Goal: Browse casually

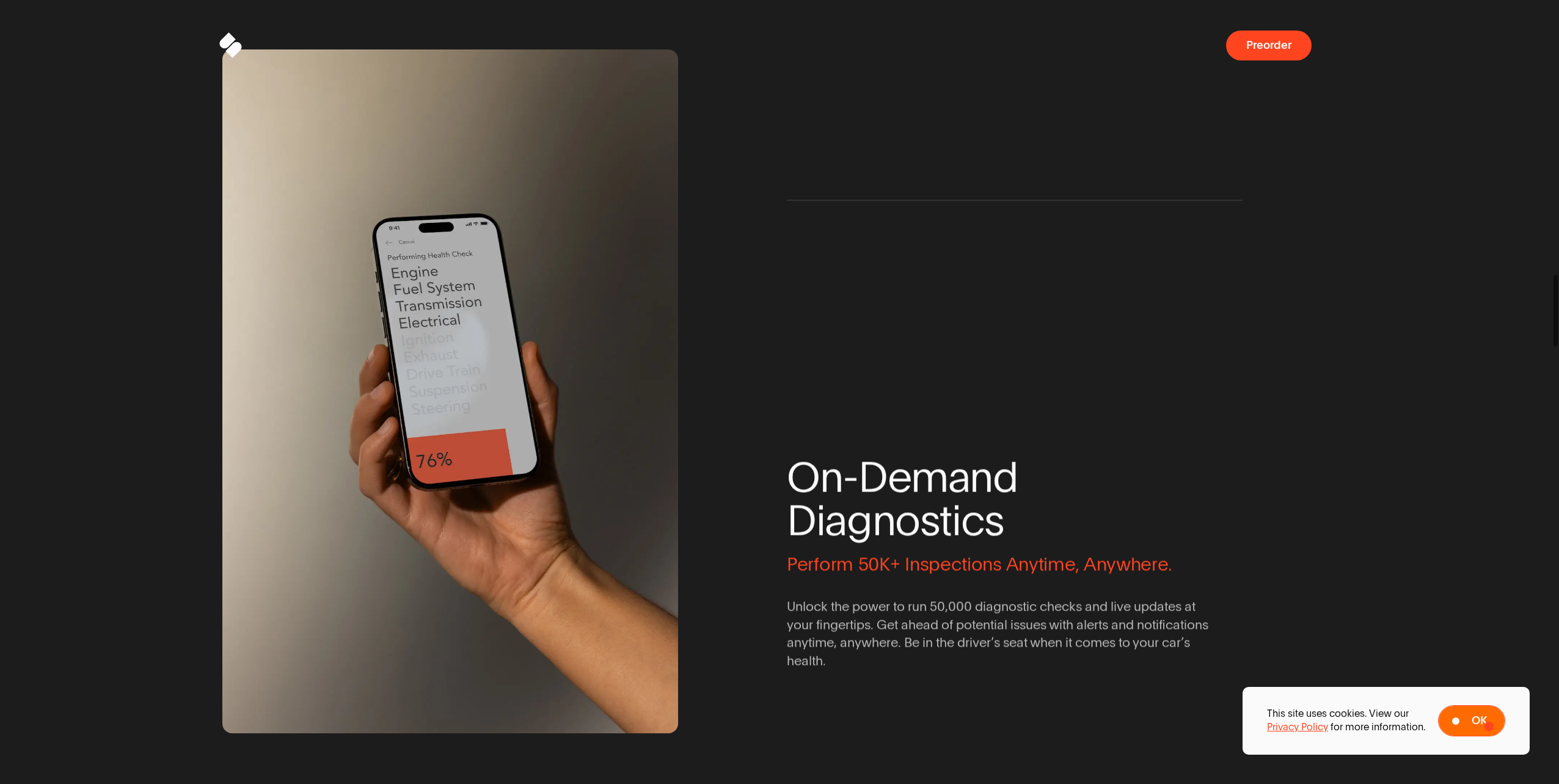
click at [1488, 724] on span at bounding box center [1472, 721] width 66 height 30
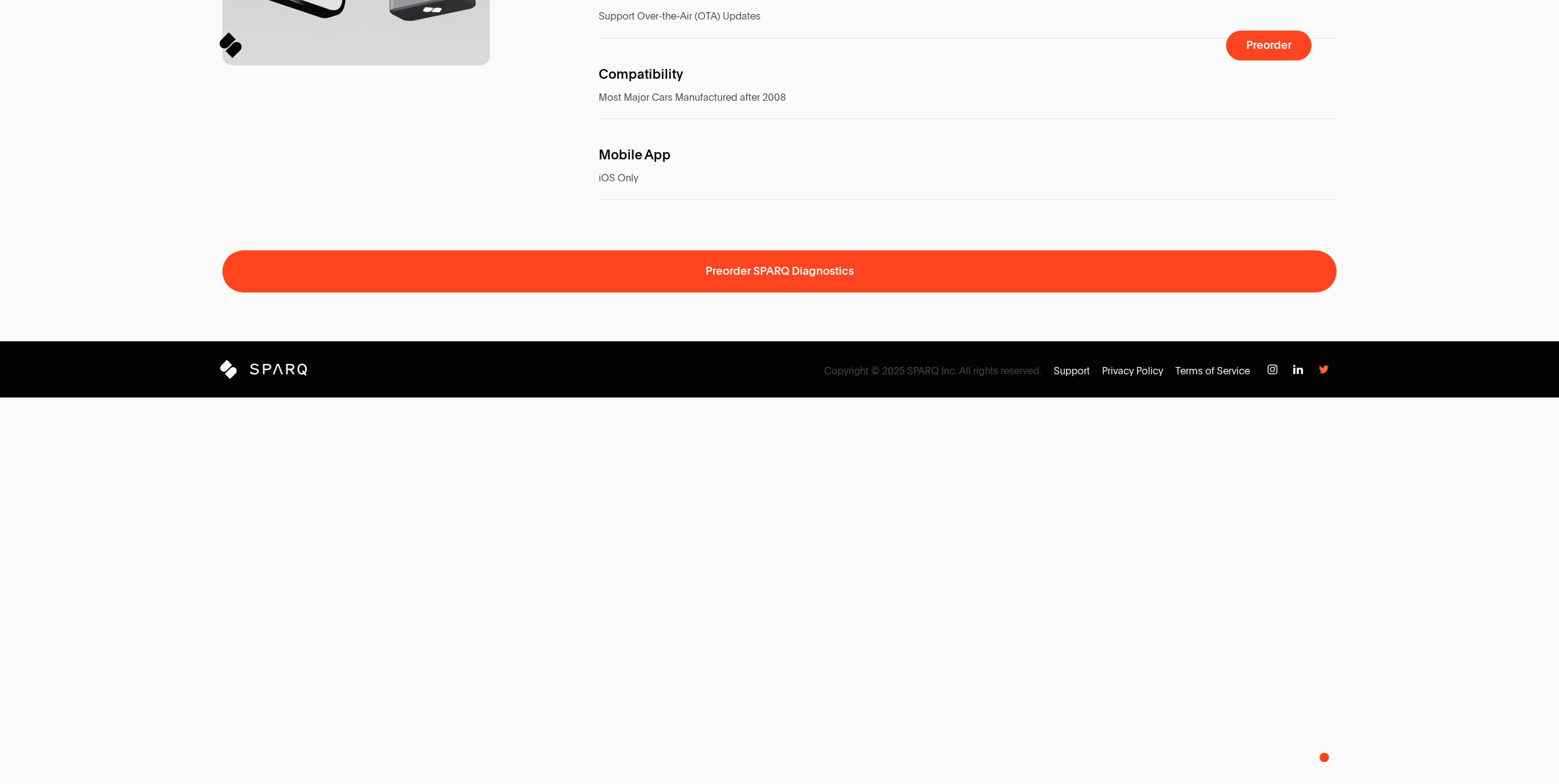
click at [1325, 374] on img at bounding box center [1324, 369] width 10 height 10
